Goal: Task Accomplishment & Management: Complete application form

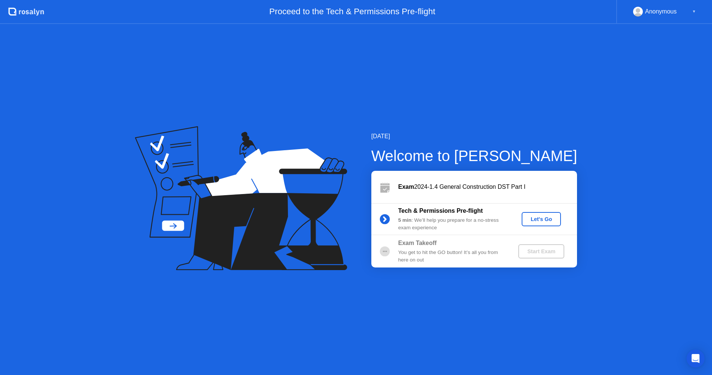
click at [634, 175] on div "[DATE] Welcome to [PERSON_NAME] Exam 2024-1.4 General Construction DST Part I T…" at bounding box center [356, 199] width 712 height 351
click at [432, 212] on b "Tech & Permissions Pre-flight" at bounding box center [441, 210] width 85 height 6
click at [556, 220] on div "Let's Go" at bounding box center [541, 219] width 33 height 6
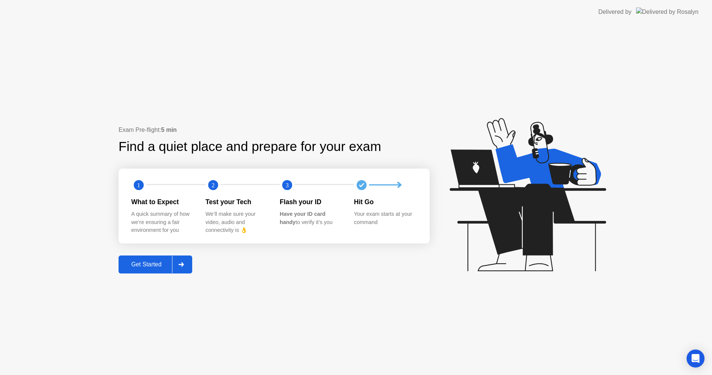
click at [157, 266] on div "Get Started" at bounding box center [146, 264] width 51 height 7
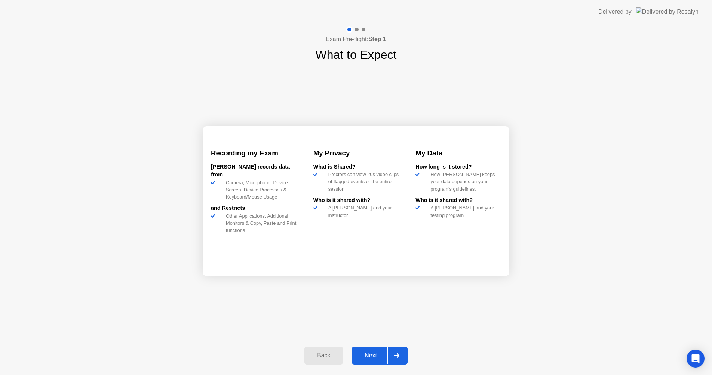
click at [369, 352] on div "Next" at bounding box center [370, 355] width 33 height 7
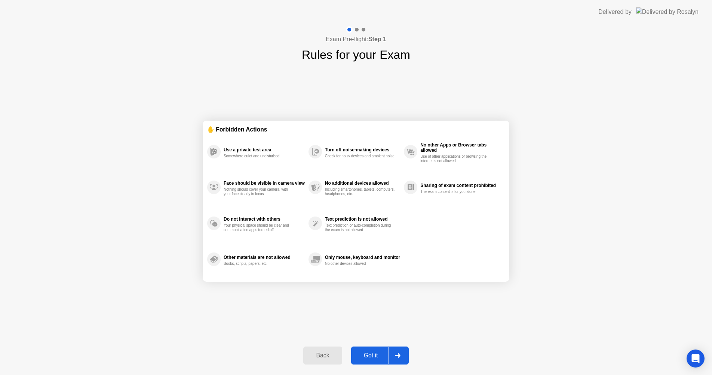
click at [366, 352] on div "Got it" at bounding box center [371, 355] width 35 height 7
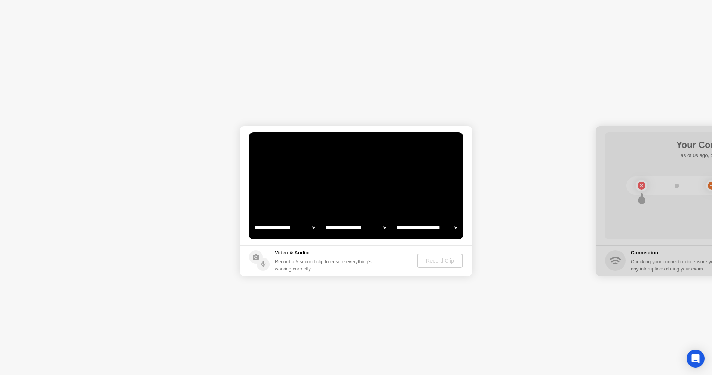
select select "**********"
select select "*******"
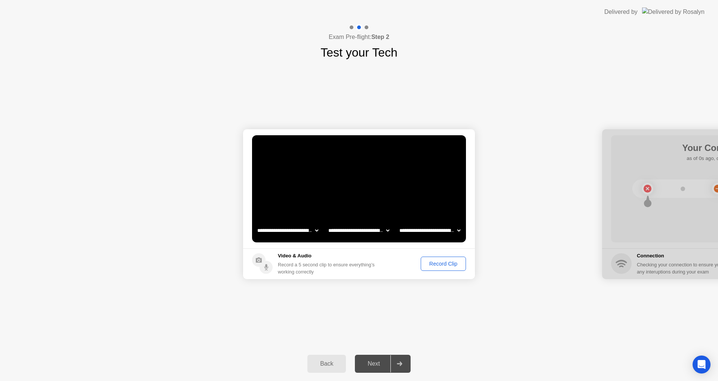
click at [691, 248] on div at bounding box center [718, 204] width 232 height 150
click at [451, 266] on div "Record Clip" at bounding box center [444, 263] width 40 height 6
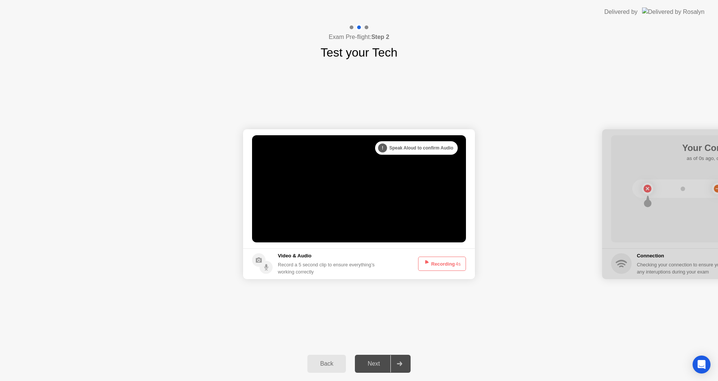
click at [449, 265] on button "Recording 4s" at bounding box center [442, 263] width 48 height 14
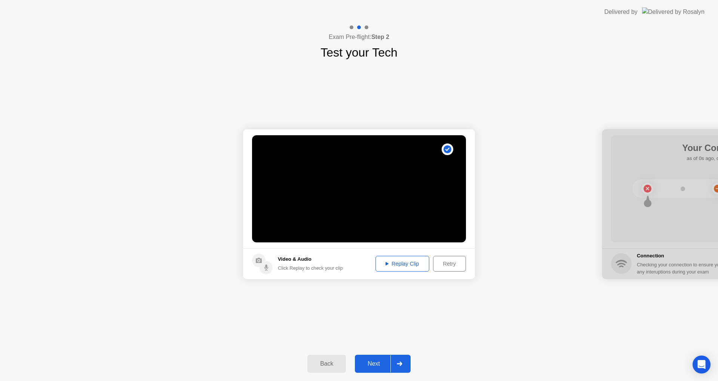
click at [405, 260] on div "Replay Clip" at bounding box center [402, 263] width 49 height 6
click at [384, 360] on div "Next" at bounding box center [373, 363] width 33 height 7
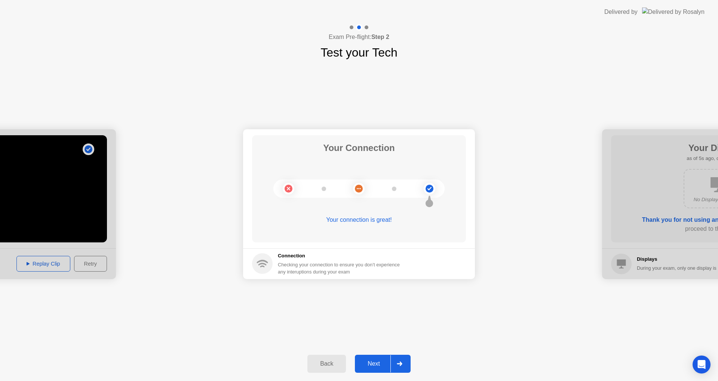
click at [368, 366] on div "Next" at bounding box center [373, 363] width 33 height 7
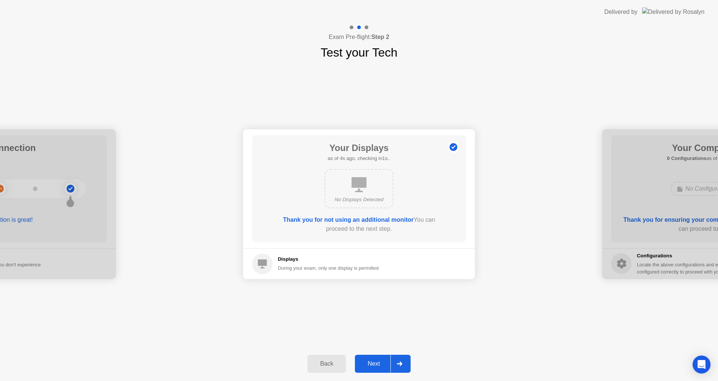
click at [375, 367] on div "Next" at bounding box center [373, 363] width 33 height 7
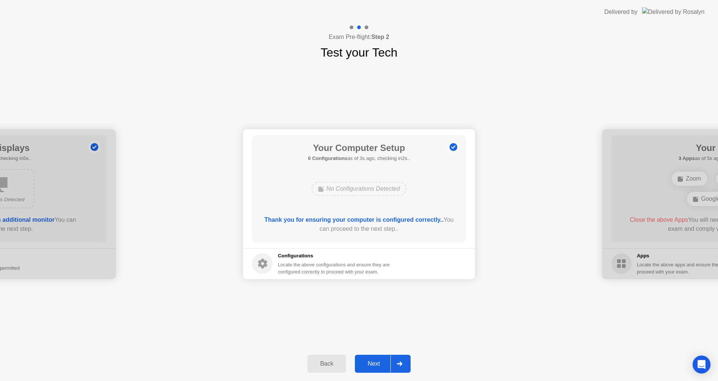
click at [384, 355] on button "Next" at bounding box center [383, 363] width 56 height 18
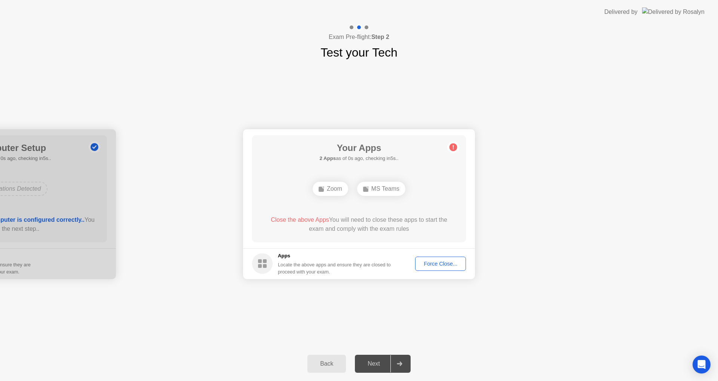
click at [452, 264] on div "Force Close..." at bounding box center [441, 263] width 46 height 6
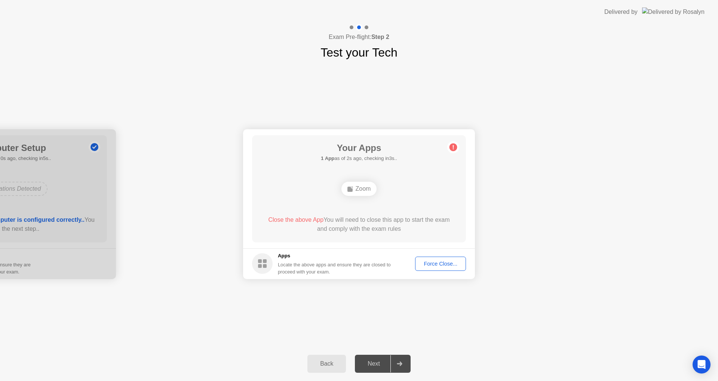
click at [447, 266] on div "Force Close..." at bounding box center [441, 263] width 46 height 6
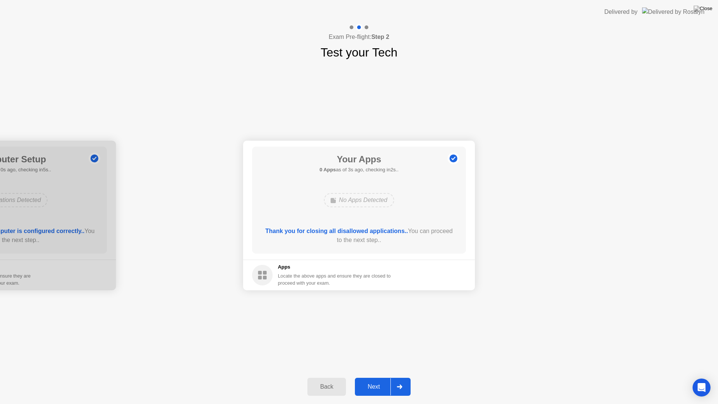
click at [373, 380] on div "Next" at bounding box center [373, 387] width 33 height 7
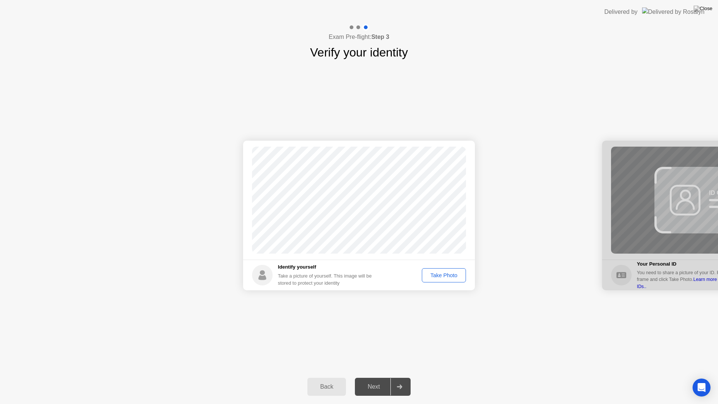
click at [443, 271] on button "Take Photo" at bounding box center [444, 275] width 44 height 14
click at [372, 380] on div "Next" at bounding box center [373, 387] width 33 height 7
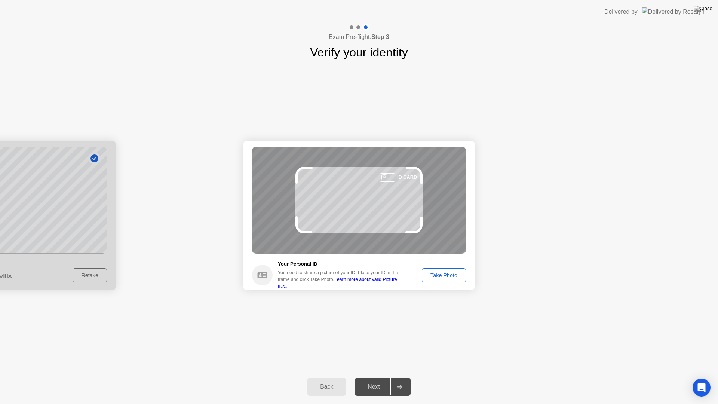
click at [454, 278] on div "Take Photo" at bounding box center [444, 275] width 39 height 6
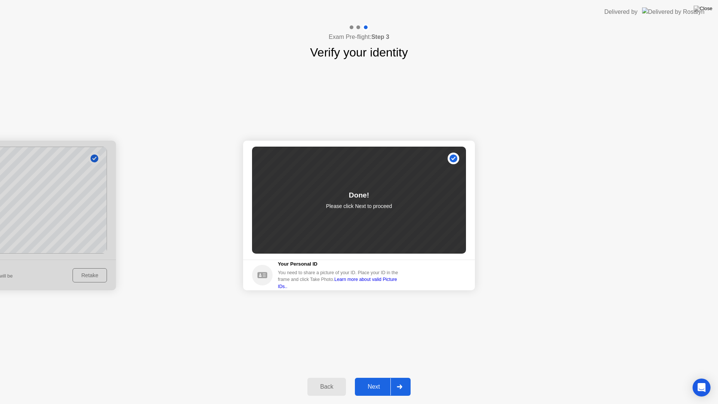
click at [373, 380] on div "Next" at bounding box center [373, 387] width 33 height 7
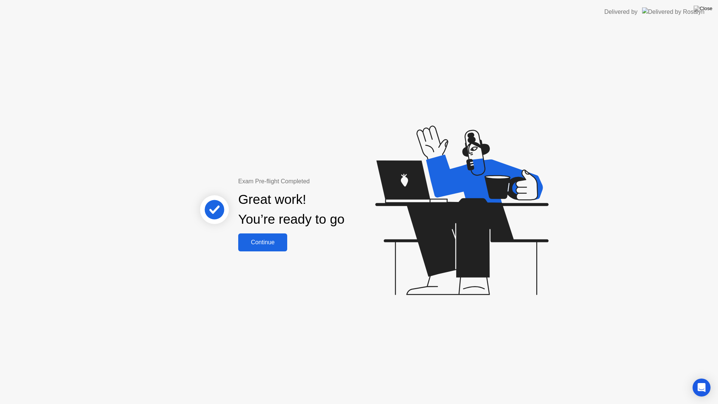
click at [266, 245] on div "Continue" at bounding box center [263, 242] width 45 height 7
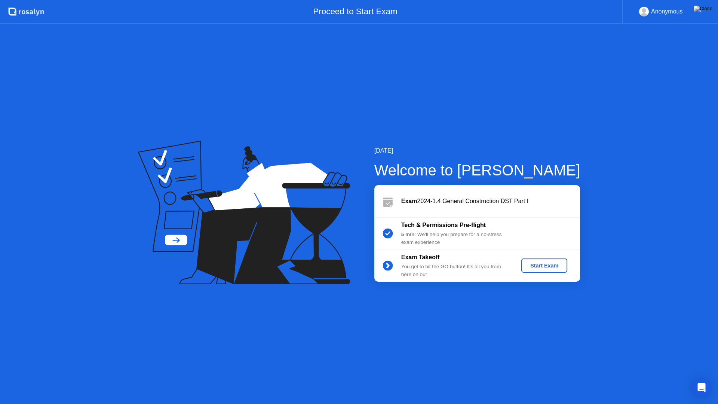
click at [559, 264] on div "Start Exam" at bounding box center [545, 266] width 40 height 6
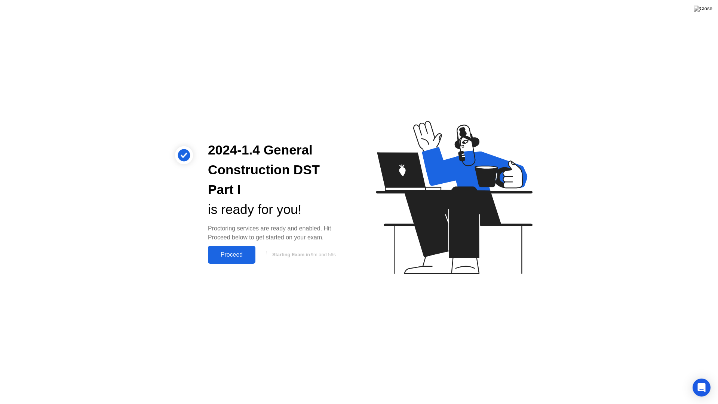
click at [232, 253] on div "Proceed" at bounding box center [231, 254] width 43 height 7
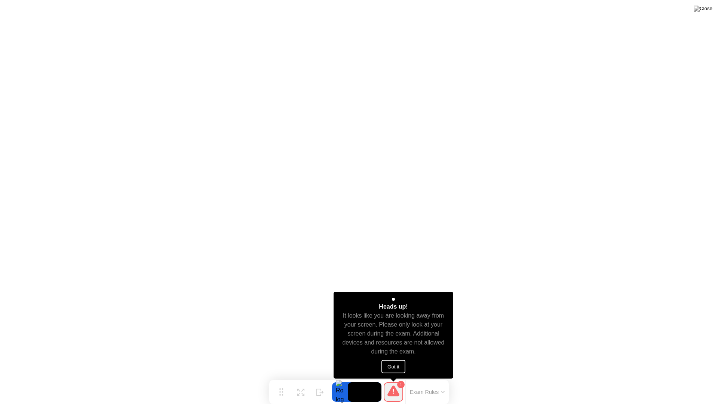
click at [389, 363] on button "Got it" at bounding box center [394, 366] width 24 height 13
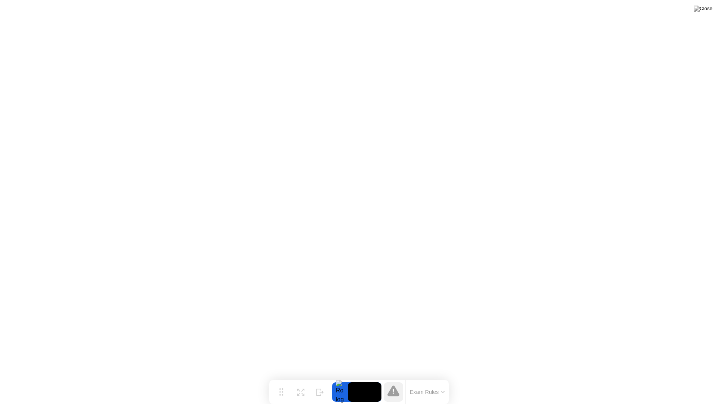
click at [445, 380] on button "Exam Rules" at bounding box center [428, 392] width 40 height 7
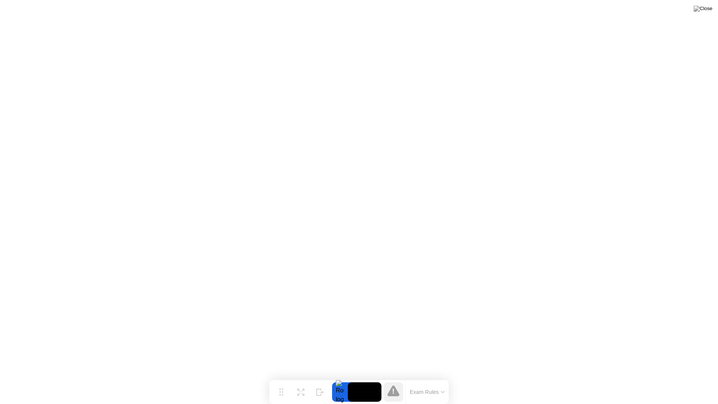
click at [707, 13] on button at bounding box center [703, 9] width 22 height 10
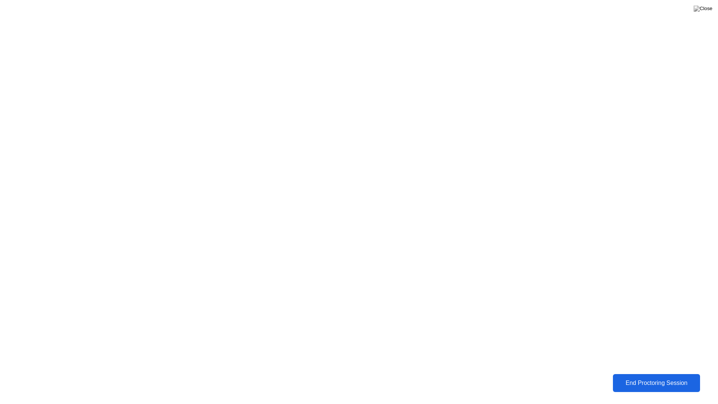
click at [659, 380] on div "End Proctoring Session" at bounding box center [657, 383] width 83 height 7
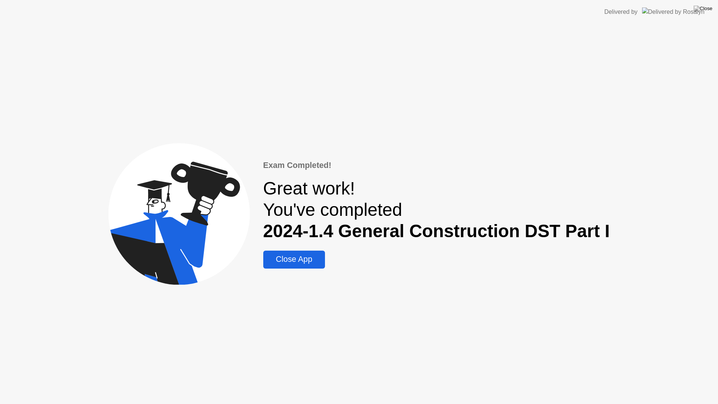
click at [303, 263] on div "Close App" at bounding box center [294, 259] width 57 height 9
